Goal: Task Accomplishment & Management: Manage account settings

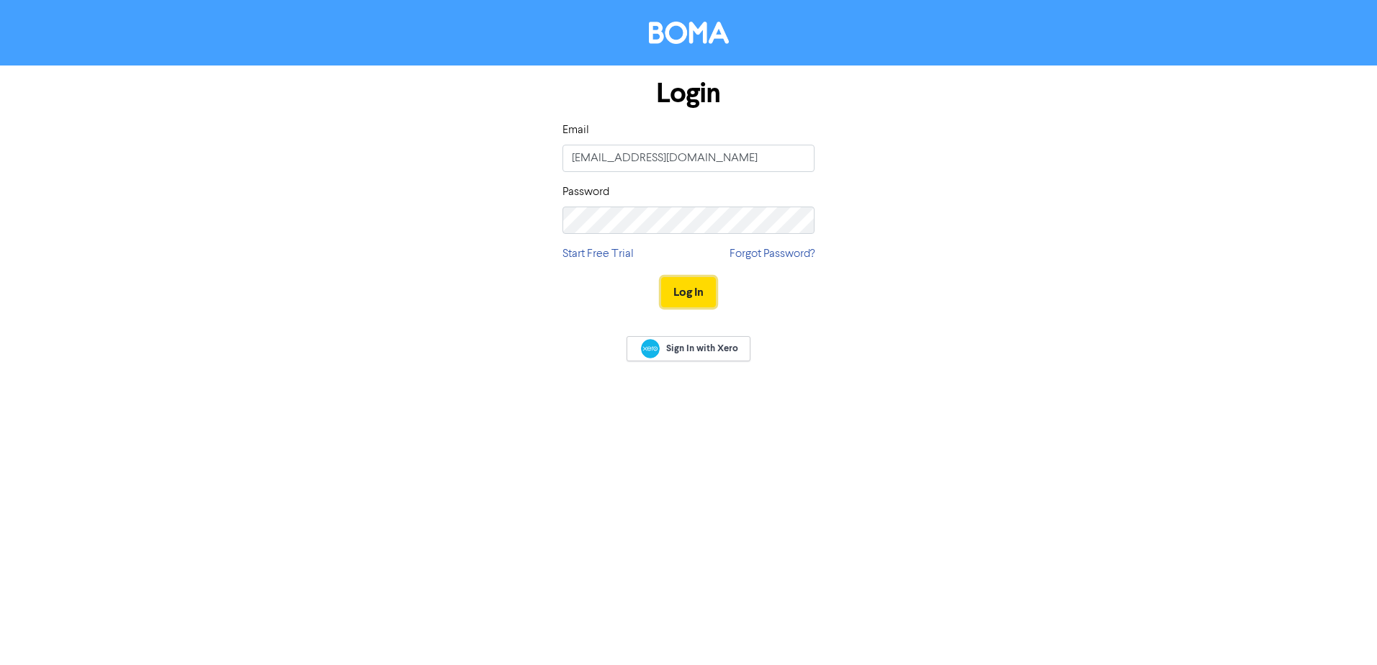
click at [690, 305] on button "Log In" at bounding box center [688, 292] width 55 height 30
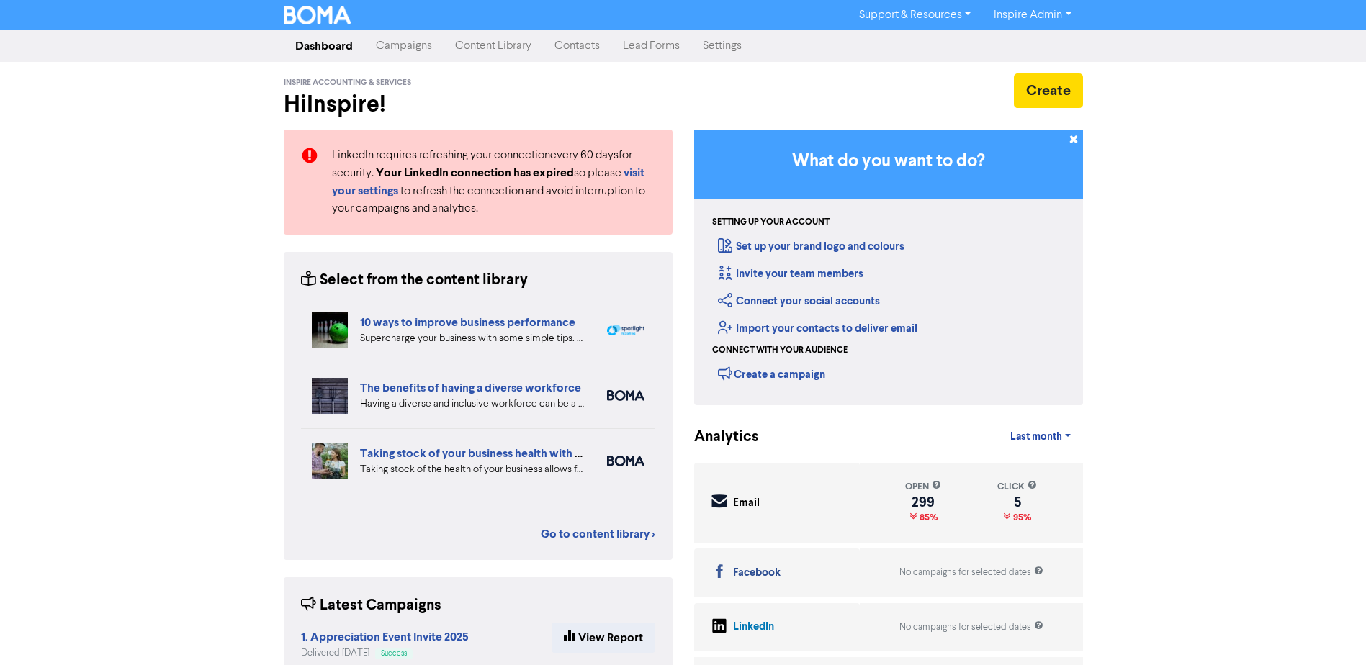
click at [574, 40] on link "Contacts" at bounding box center [577, 46] width 68 height 29
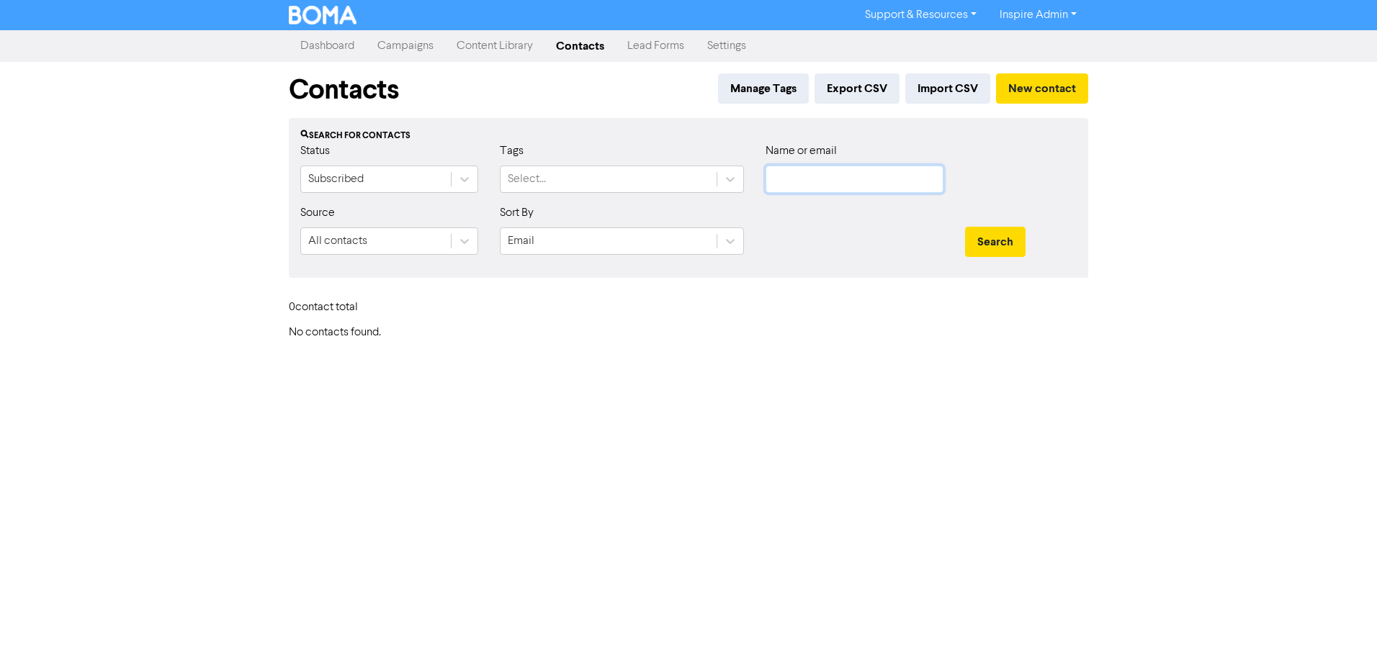
type input "[EMAIL_ADDRESS][DOMAIN_NAME]"
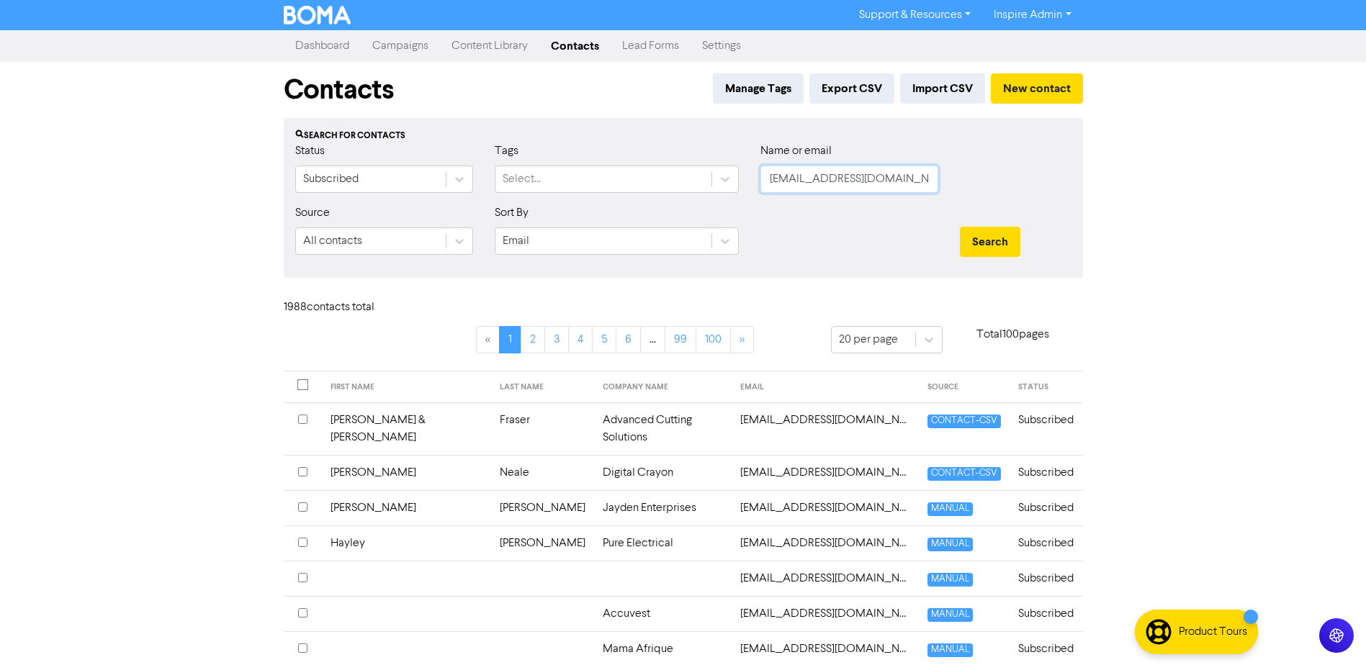
click at [834, 176] on input "[EMAIL_ADDRESS][DOMAIN_NAME]" at bounding box center [849, 179] width 178 height 27
drag, startPoint x: 770, startPoint y: 181, endPoint x: 1062, endPoint y: 179, distance: 292.3
click at [1062, 179] on div "Status Subscribed Tags Select... Name or email [EMAIL_ADDRESS][DOMAIN_NAME]" at bounding box center [683, 174] width 798 height 62
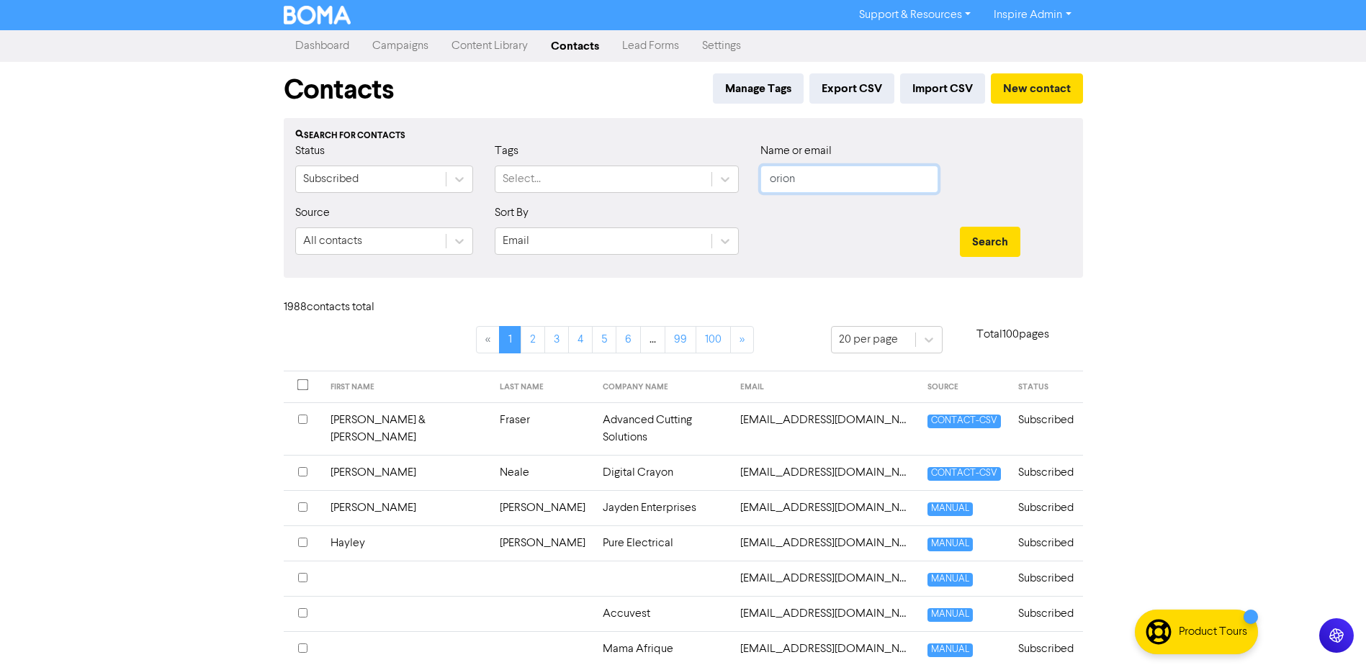
click at [960, 227] on button "Search" at bounding box center [990, 242] width 60 height 30
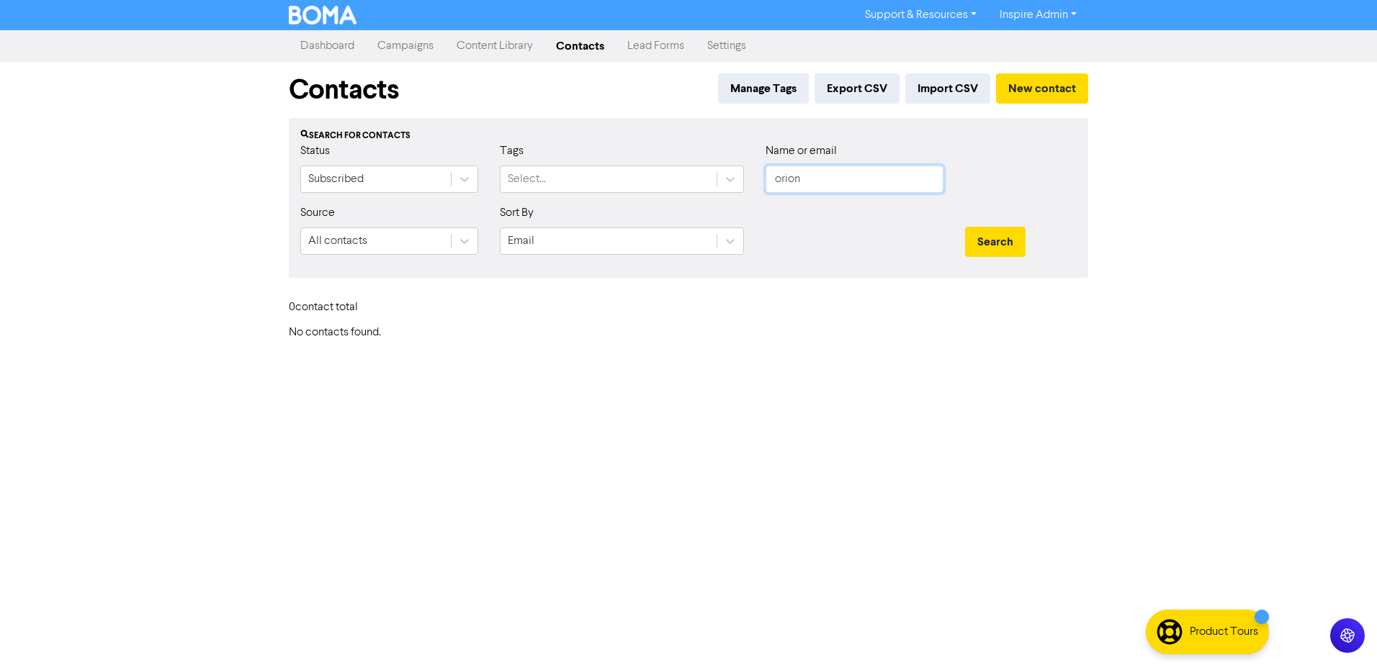
drag, startPoint x: 841, startPoint y: 181, endPoint x: 726, endPoint y: 198, distance: 116.5
click at [726, 198] on div "Status Subscribed Tags Select... Name or email orion" at bounding box center [688, 174] width 798 height 62
drag, startPoint x: 772, startPoint y: 184, endPoint x: 747, endPoint y: 186, distance: 24.6
click at [747, 186] on div "Status Subscribed Tags Select... Name or email orion" at bounding box center [688, 174] width 798 height 62
click at [965, 227] on button "Search" at bounding box center [995, 242] width 60 height 30
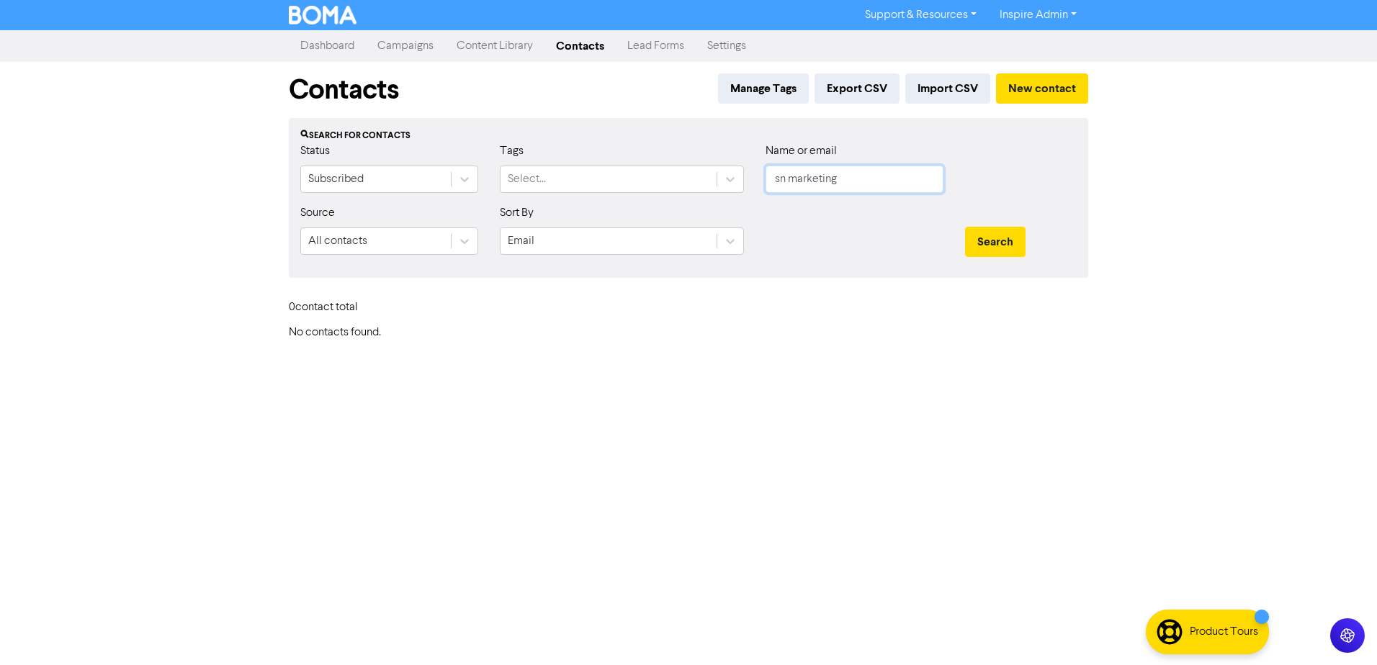
click at [965, 227] on button "Search" at bounding box center [995, 242] width 60 height 30
click at [1019, 243] on button "Search" at bounding box center [995, 242] width 60 height 30
click at [978, 243] on button "Search" at bounding box center [995, 242] width 60 height 30
drag, startPoint x: 762, startPoint y: 204, endPoint x: 653, endPoint y: 216, distance: 110.1
click at [653, 216] on form "Status Subscribed Tags Select... Name or email sn marketing Source All contacts…" at bounding box center [688, 205] width 776 height 124
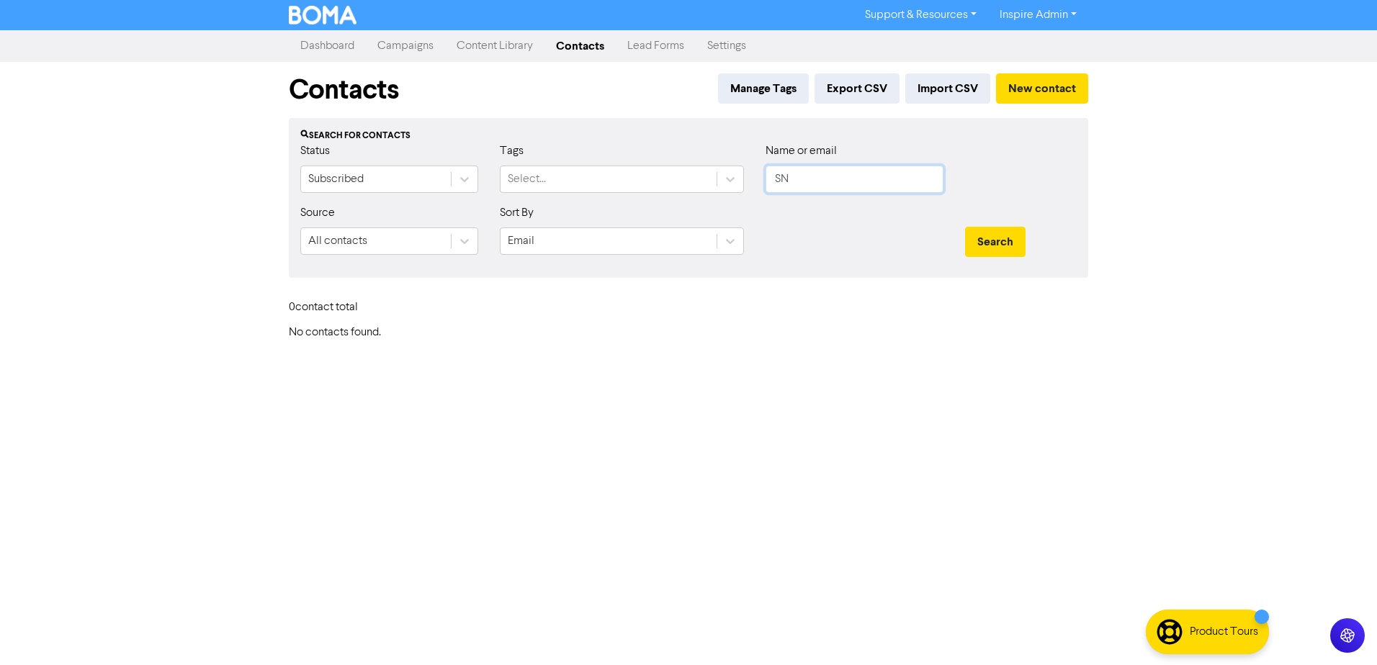
type input "SN"
click at [965, 227] on button "Search" at bounding box center [995, 242] width 60 height 30
